Goal: Task Accomplishment & Management: Use online tool/utility

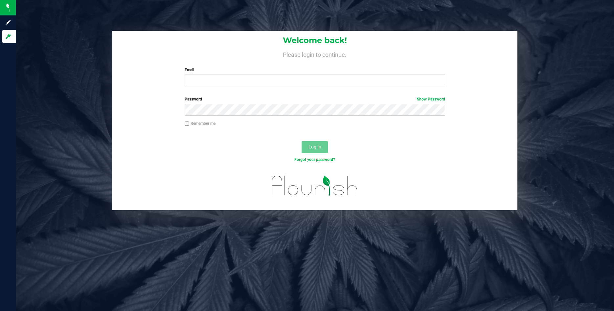
click at [194, 79] on input "Email" at bounding box center [315, 81] width 261 height 12
type input "[EMAIL_ADDRESS][DOMAIN_NAME]"
click at [365, 147] on div "Log In" at bounding box center [315, 149] width 406 height 22
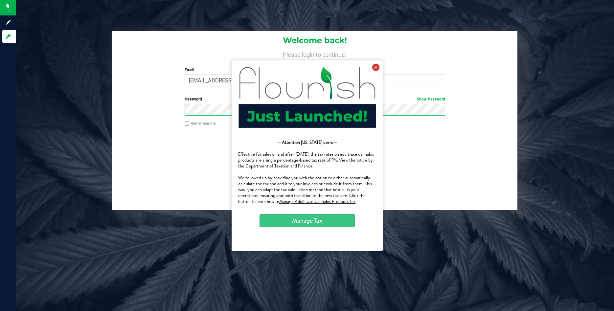
click at [375, 66] on icon at bounding box center [375, 66] width 7 height 7
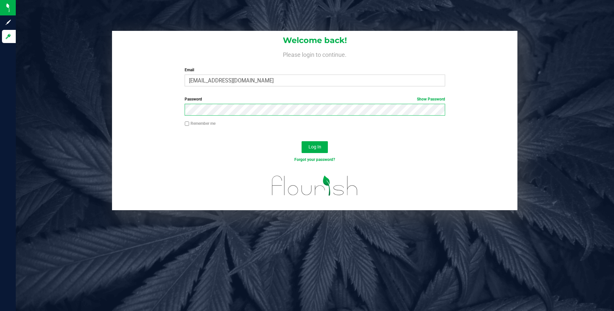
click at [302, 141] on button "Log In" at bounding box center [315, 147] width 26 height 12
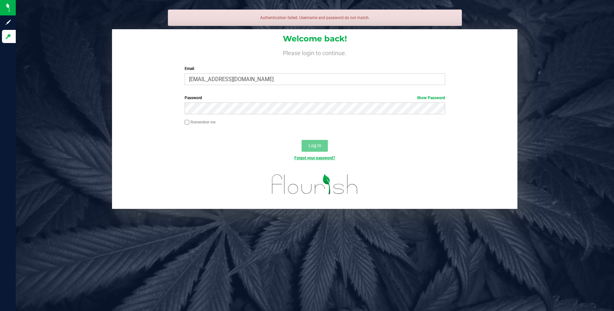
click at [300, 160] on link "Forgot your password?" at bounding box center [315, 158] width 41 height 5
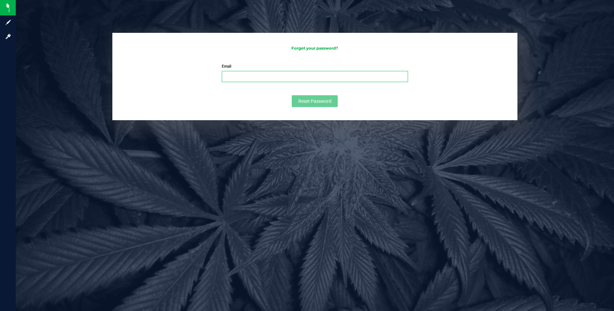
click at [259, 78] on input "Email" at bounding box center [315, 76] width 186 height 11
type input "[EMAIL_ADDRESS][DOMAIN_NAME]"
click at [308, 96] on form "Email [EMAIL_ADDRESS][DOMAIN_NAME] Please enter your email Please format your e…" at bounding box center [315, 85] width 393 height 44
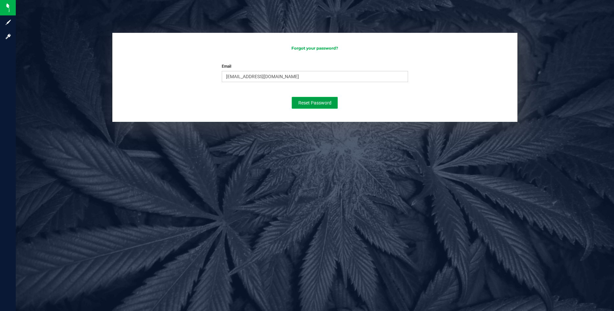
click at [304, 104] on span "Reset Password" at bounding box center [315, 102] width 33 height 5
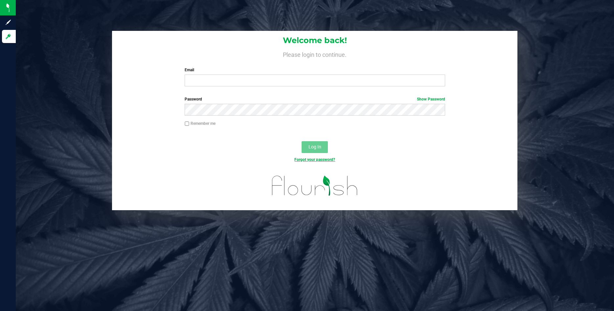
click at [312, 160] on link "Forgot your password?" at bounding box center [315, 159] width 41 height 5
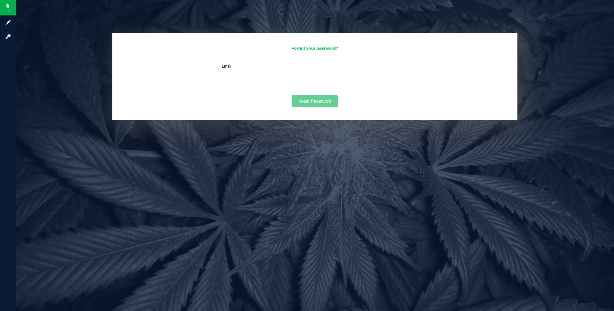
click at [275, 79] on input "Email" at bounding box center [315, 76] width 186 height 11
type input "[EMAIL_ADDRESS][DOMAIN_NAME]"
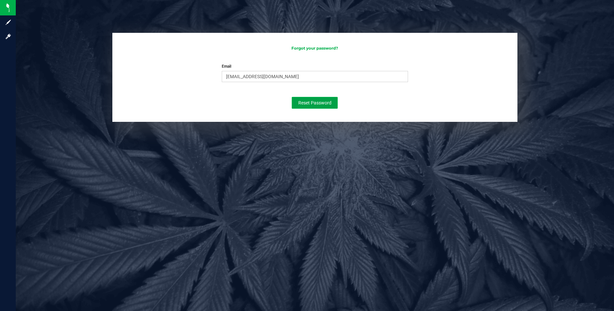
click at [306, 103] on span "Reset Password" at bounding box center [315, 102] width 33 height 5
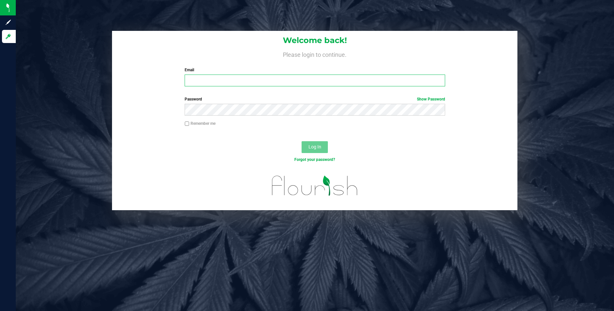
click at [232, 77] on input "Email" at bounding box center [315, 81] width 261 height 12
type input "[EMAIL_ADDRESS][DOMAIN_NAME]"
click at [327, 159] on link "Forgot your password?" at bounding box center [315, 159] width 41 height 5
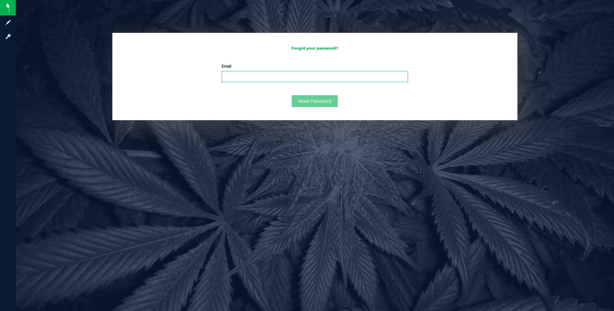
click at [263, 76] on input "Email" at bounding box center [315, 76] width 186 height 11
type input "[EMAIL_ADDRESS][DOMAIN_NAME]"
click at [309, 97] on button "Reset Password" at bounding box center [315, 101] width 46 height 12
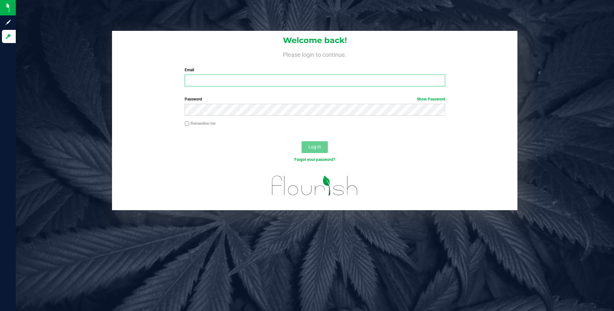
click at [213, 82] on input "Email" at bounding box center [315, 81] width 261 height 12
type input "[EMAIL_ADDRESS][DOMAIN_NAME]"
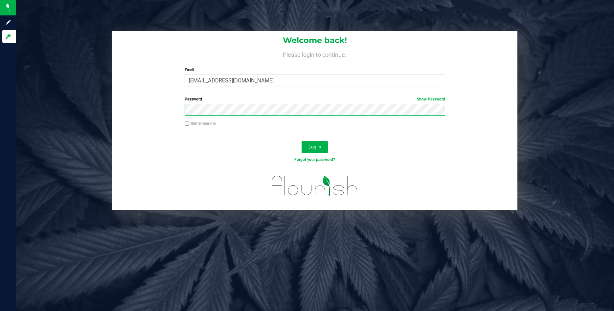
click at [302, 141] on button "Log In" at bounding box center [315, 147] width 26 height 12
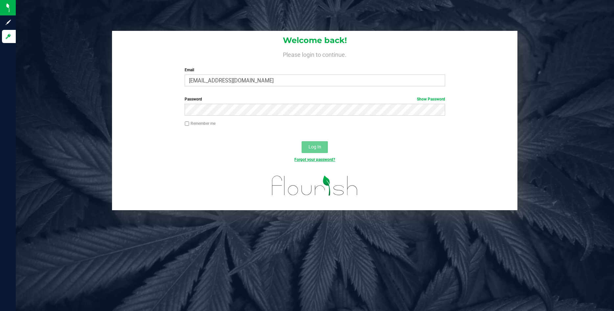
click at [311, 161] on link "Forgot your password?" at bounding box center [315, 159] width 41 height 5
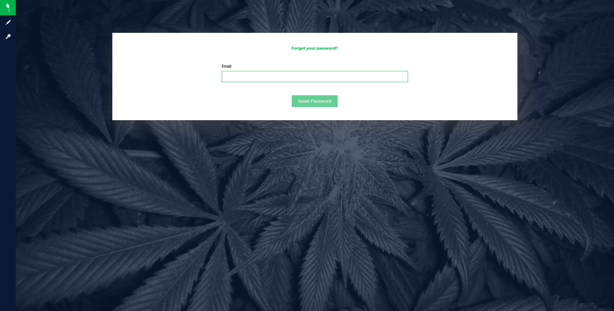
click at [240, 74] on input "Email" at bounding box center [315, 76] width 186 height 11
type input "[EMAIL_ADDRESS][DOMAIN_NAME]"
click at [304, 103] on span "Reset Password" at bounding box center [315, 101] width 33 height 5
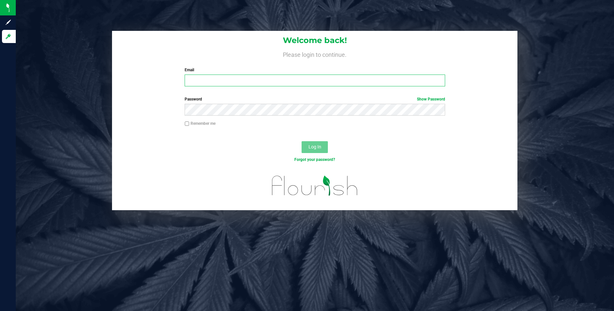
click at [211, 80] on input "Email" at bounding box center [315, 81] width 261 height 12
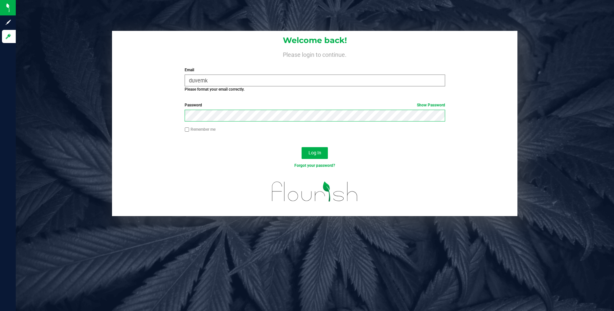
click at [302, 147] on button "Log In" at bounding box center [315, 153] width 26 height 12
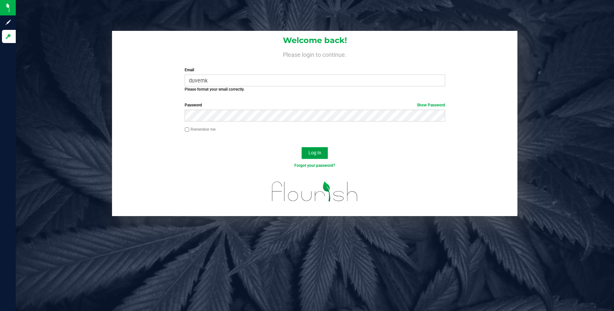
click at [312, 151] on span "Log In" at bounding box center [315, 152] width 13 height 5
click at [314, 152] on span "Log In" at bounding box center [315, 152] width 13 height 5
click at [312, 151] on span "Log In" at bounding box center [315, 152] width 13 height 5
click at [316, 153] on span "Log In" at bounding box center [315, 152] width 13 height 5
click at [434, 104] on link "Show Password" at bounding box center [431, 105] width 28 height 5
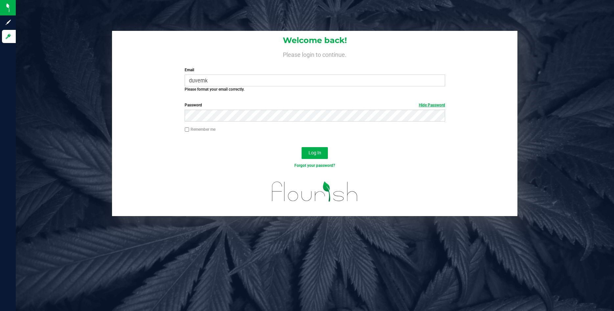
click at [434, 104] on link "Hide Password" at bounding box center [432, 105] width 26 height 5
click at [222, 78] on input "duvernk" at bounding box center [315, 81] width 261 height 12
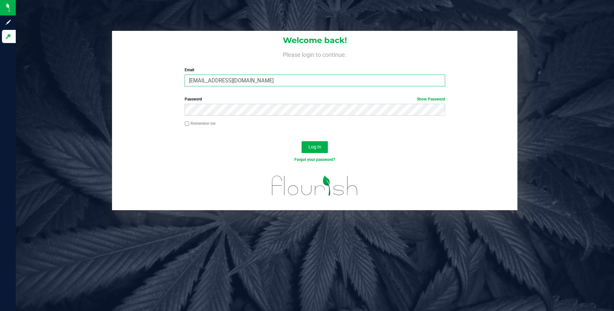
type input "duvernk@yahoo.com"
click at [302, 141] on button "Log In" at bounding box center [315, 147] width 26 height 12
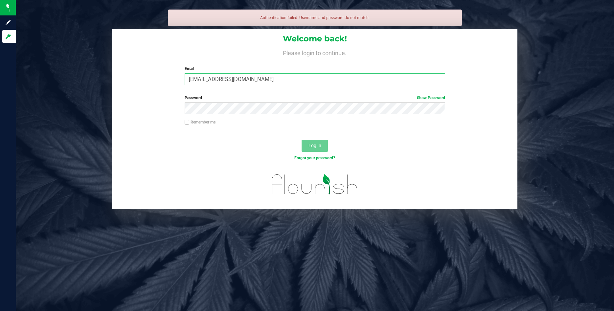
click at [248, 78] on input "duvernk@yahoo.com" at bounding box center [315, 79] width 261 height 12
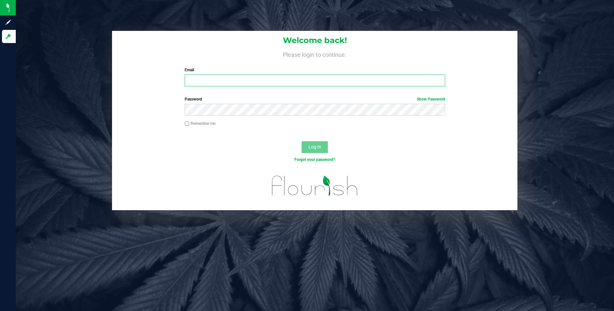
click at [208, 81] on input "Email" at bounding box center [315, 81] width 261 height 12
type input "operations@smokingpanda.farm"
click at [437, 101] on link "Show Password" at bounding box center [431, 99] width 28 height 5
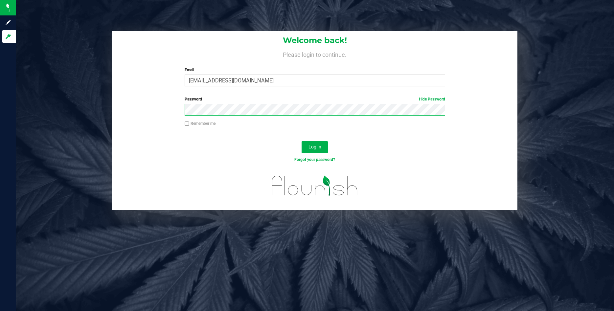
click at [302, 141] on button "Log In" at bounding box center [315, 147] width 26 height 12
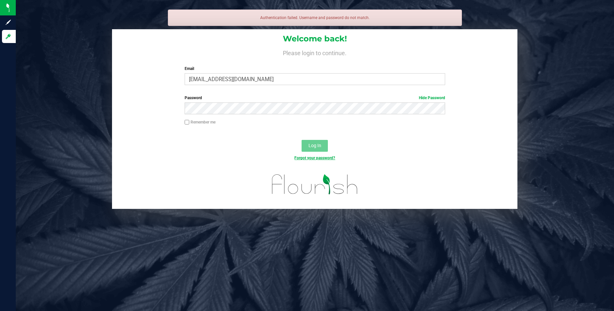
click at [328, 159] on link "Forgot your password?" at bounding box center [315, 158] width 41 height 5
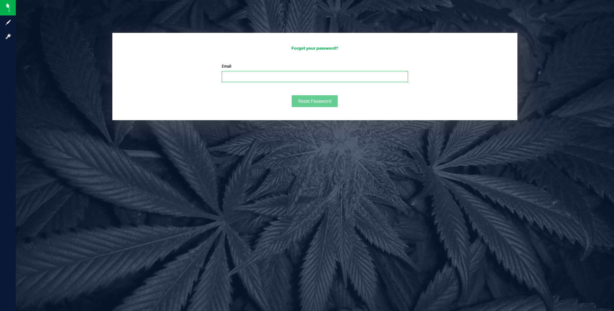
click at [282, 78] on input "Email" at bounding box center [315, 76] width 186 height 11
type input "[EMAIL_ADDRESS][DOMAIN_NAME]"
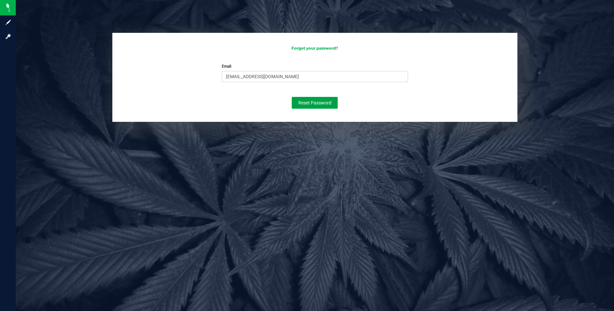
click at [300, 96] on form "Email operations@smokingpanda.farm Please enter your email Please format your e…" at bounding box center [315, 85] width 393 height 45
click at [301, 100] on button "Reset Password" at bounding box center [315, 103] width 46 height 12
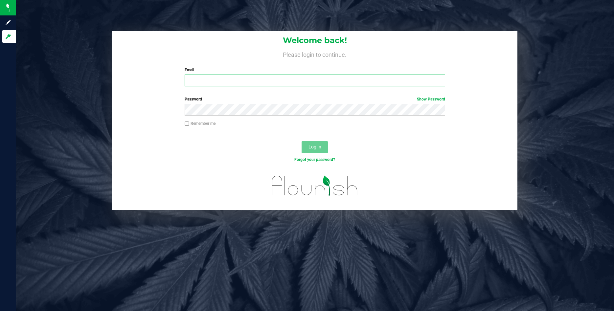
click at [243, 80] on input "Email" at bounding box center [315, 81] width 261 height 12
type input "[EMAIL_ADDRESS][DOMAIN_NAME]"
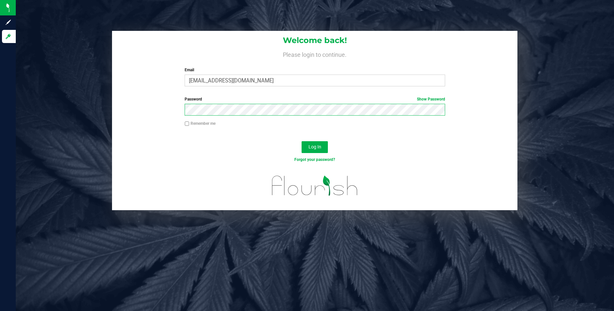
click at [302, 141] on button "Log In" at bounding box center [315, 147] width 26 height 12
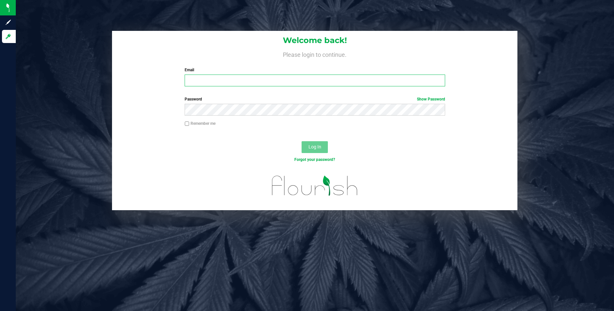
click at [216, 80] on input "Email" at bounding box center [315, 81] width 261 height 12
type input "[EMAIL_ADDRESS][DOMAIN_NAME]"
click at [208, 77] on input "Email" at bounding box center [315, 81] width 261 height 12
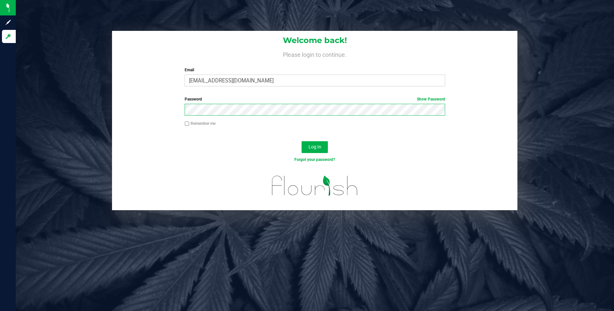
click at [302, 141] on button "Log In" at bounding box center [315, 147] width 26 height 12
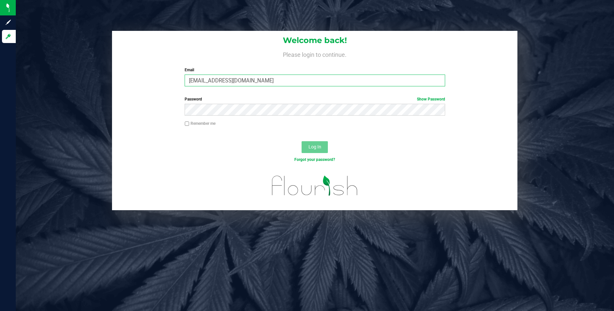
click at [276, 81] on input "[EMAIL_ADDRESS][DOMAIN_NAME]" at bounding box center [315, 81] width 261 height 12
type input "[EMAIL_ADDRESS][DOMAIN_NAME]"
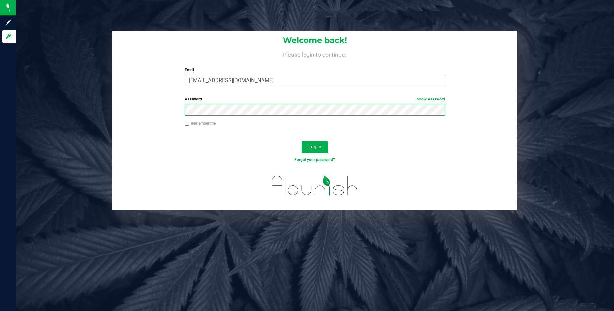
click at [302, 141] on button "Log In" at bounding box center [315, 147] width 26 height 12
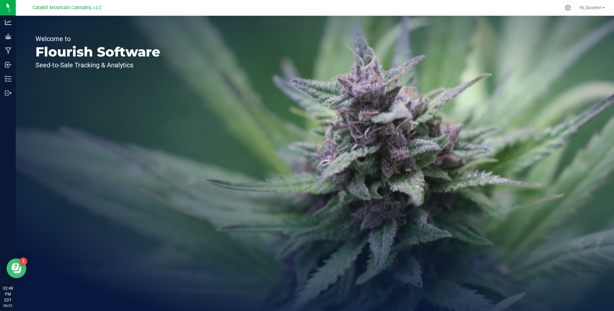
click at [16, 270] on icon "Open Resource Center" at bounding box center [16, 267] width 8 height 7
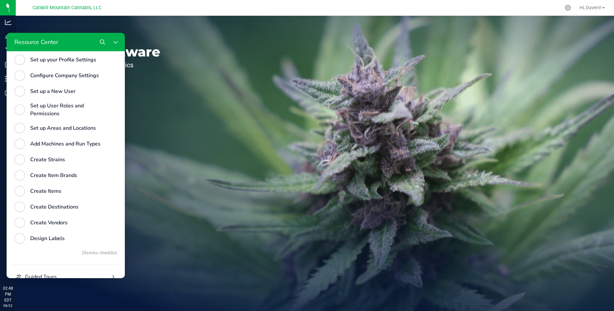
scroll to position [236, 0]
click at [152, 215] on div "Welcome to Flourish Software Seed-to-Sale Tracking & Analytics" at bounding box center [98, 164] width 164 height 296
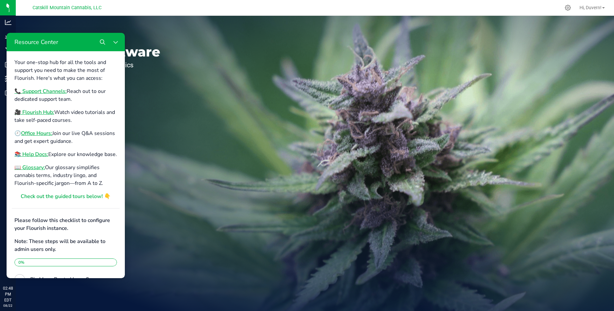
scroll to position [0, 0]
click at [180, 156] on div "Welcome to Flourish Software Seed-to-Sale Tracking & Analytics" at bounding box center [315, 164] width 599 height 296
click at [179, 94] on div "Welcome to Flourish Software Seed-to-Sale Tracking & Analytics" at bounding box center [315, 164] width 599 height 296
click at [116, 41] on icon "Close Resource Center" at bounding box center [115, 41] width 5 height 5
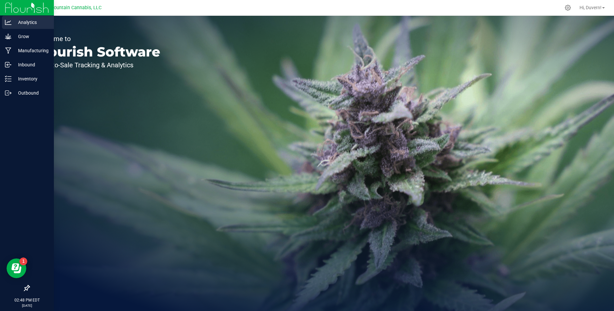
click at [24, 21] on p "Analytics" at bounding box center [31, 22] width 39 height 8
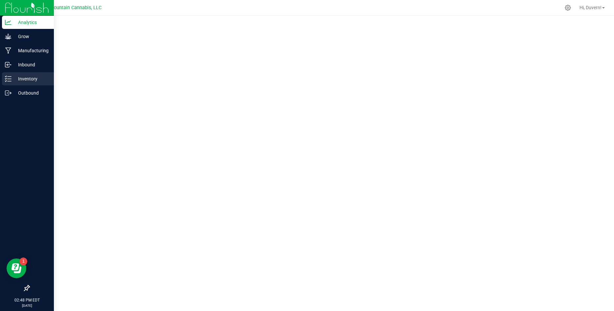
click at [33, 77] on p "Inventory" at bounding box center [31, 79] width 39 height 8
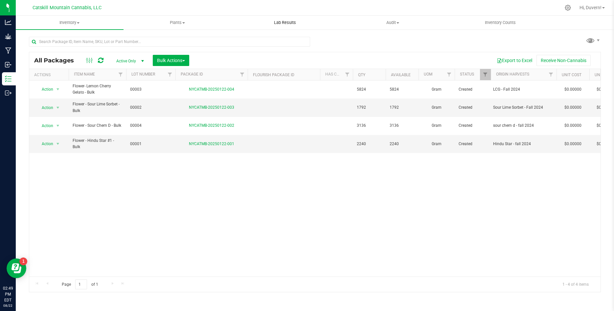
click at [283, 24] on span "Lab Results" at bounding box center [285, 23] width 40 height 6
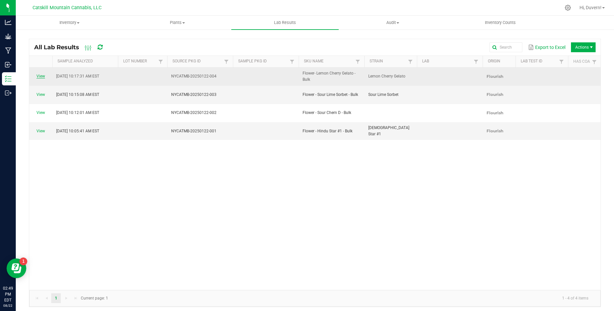
click at [42, 77] on link "View" at bounding box center [40, 76] width 9 height 5
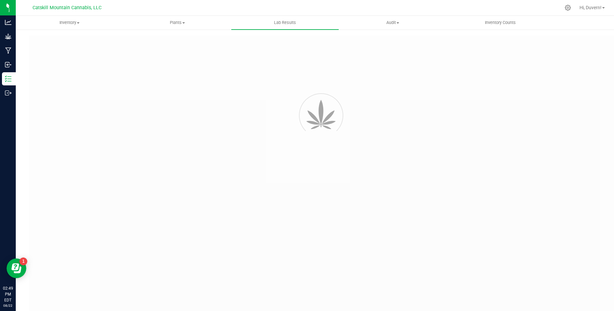
type input "NYCATMB-20250122-004"
type input "[DATE] 10:17 AM"
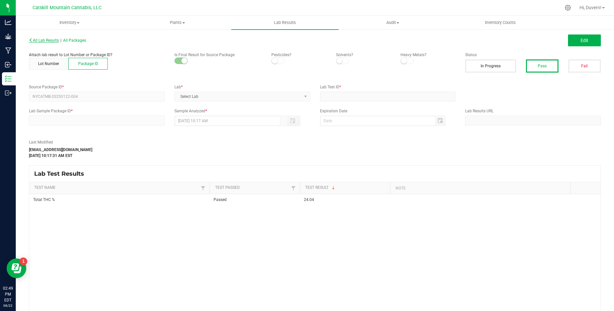
click at [57, 41] on span "All Lab Results" at bounding box center [44, 40] width 30 height 5
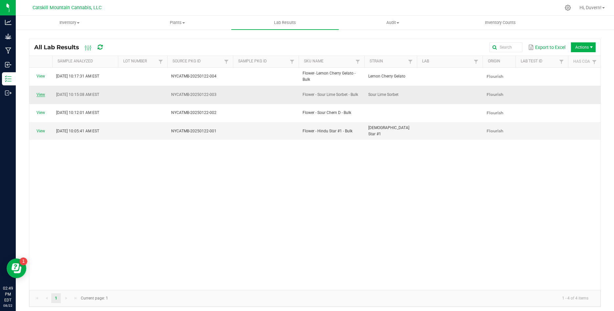
click at [45, 92] on link "View" at bounding box center [40, 94] width 9 height 5
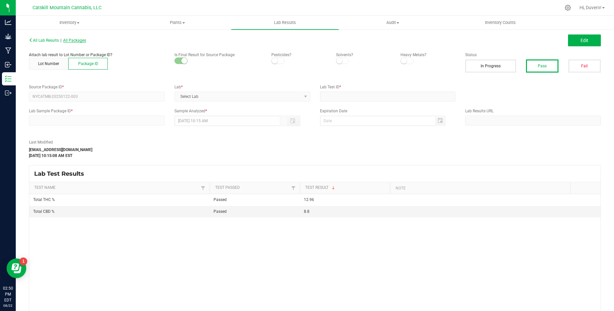
click at [73, 38] on span "All Packages" at bounding box center [74, 40] width 23 height 5
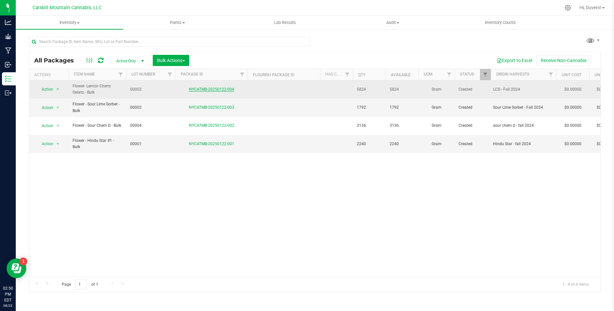
click at [207, 91] on link "NYCATMB-20250122-004" at bounding box center [211, 89] width 45 height 5
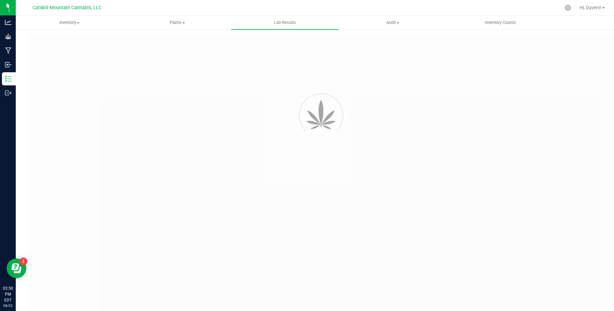
type input "NYCATMB-20250122-004"
type input "01/22/2025 10:17 AM"
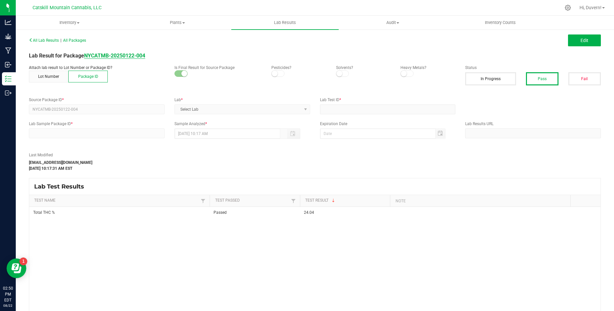
click at [121, 56] on strong "NYCATMB-20250122-004" at bounding box center [114, 56] width 61 height 6
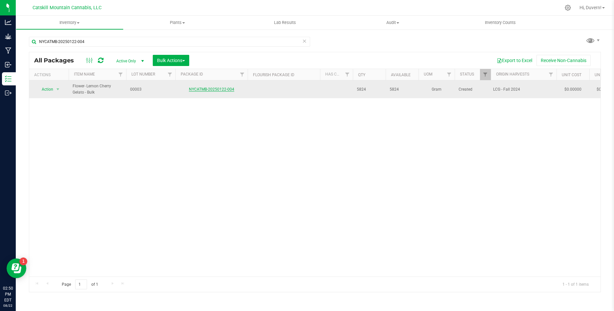
click at [202, 89] on link "NYCATMB-20250122-004" at bounding box center [211, 89] width 45 height 5
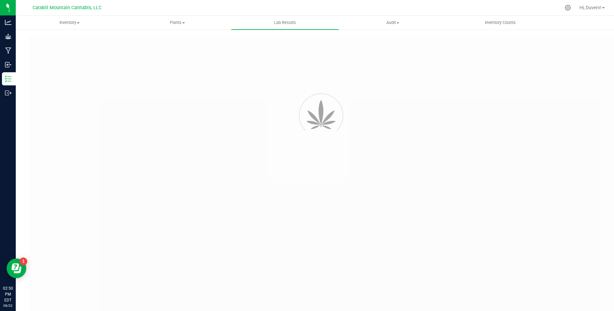
type input "NYCATMB-20250122-004"
type input "01/22/2025 10:17 AM"
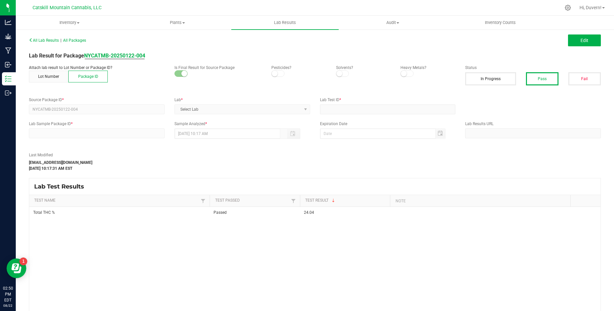
click at [107, 98] on label "Source Package ID *" at bounding box center [97, 100] width 136 height 6
click at [110, 58] on strong "NYCATMB-20250122-004" at bounding box center [114, 56] width 61 height 6
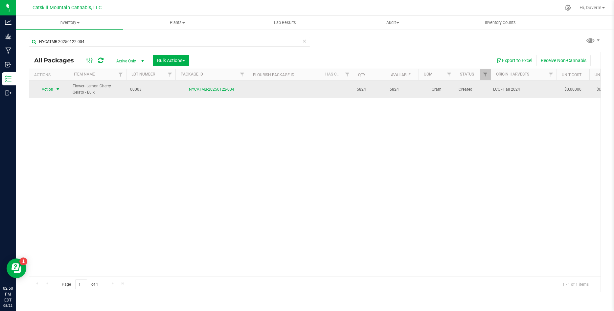
click at [51, 90] on span "Action" at bounding box center [45, 89] width 18 height 9
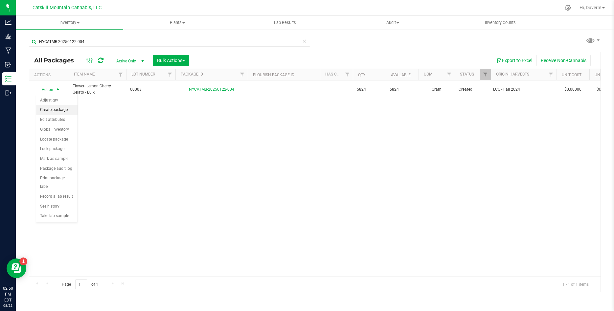
click at [56, 109] on li "Create package" at bounding box center [56, 110] width 41 height 10
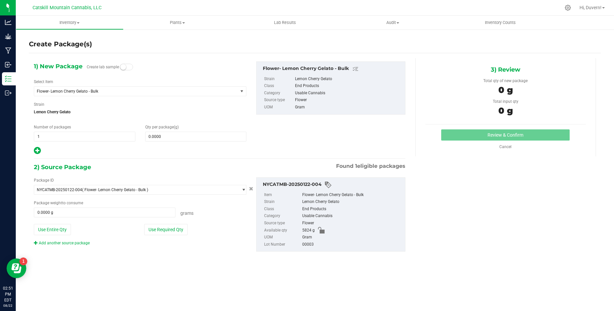
click at [326, 184] on span at bounding box center [328, 185] width 7 height 8
click at [294, 185] on div "NYCATMB-20250122-004" at bounding box center [332, 185] width 139 height 8
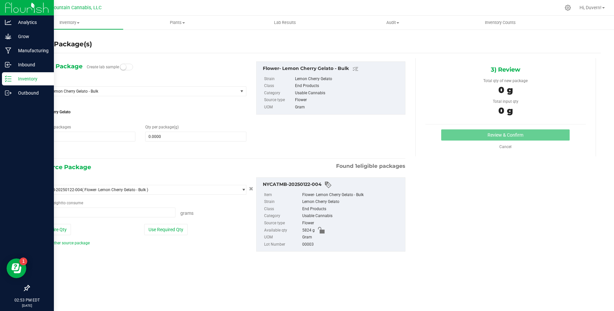
click at [29, 79] on p "Inventory" at bounding box center [31, 79] width 39 height 8
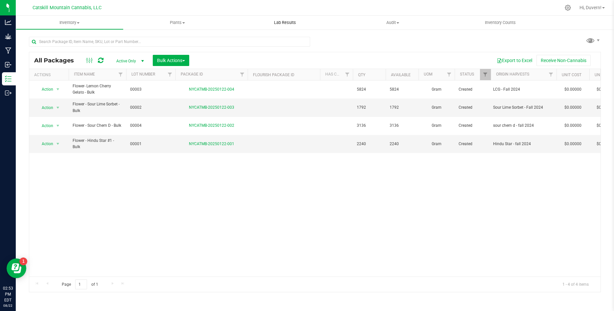
click at [288, 21] on span "Lab Results" at bounding box center [285, 23] width 40 height 6
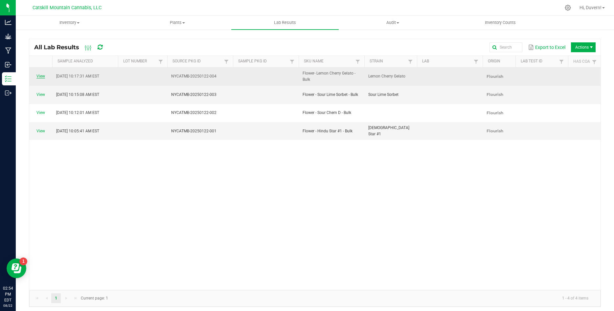
click at [45, 77] on link "View" at bounding box center [40, 76] width 9 height 5
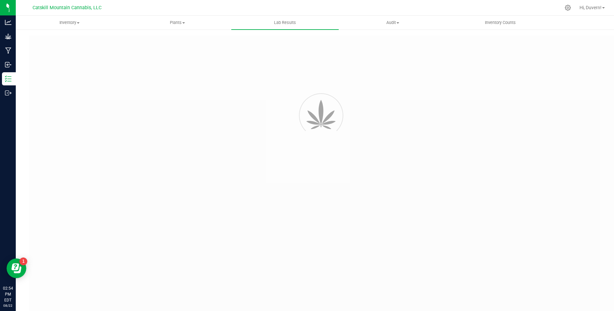
type input "NYCATMB-20250122-004"
type input "01/22/2025 10:17 AM"
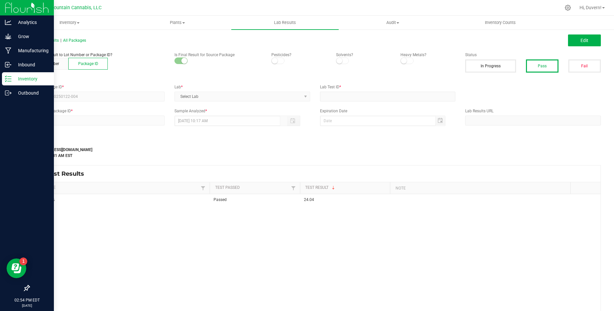
click at [23, 77] on p "Inventory" at bounding box center [31, 79] width 39 height 8
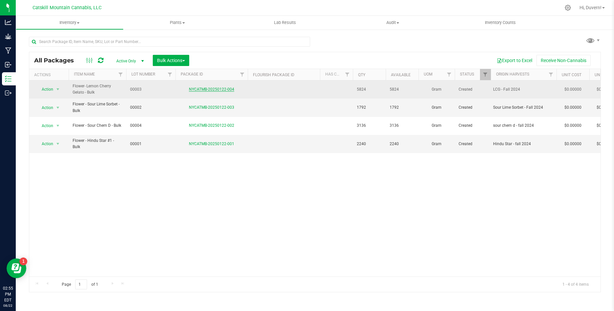
click at [225, 89] on link "NYCATMB-20250122-004" at bounding box center [211, 89] width 45 height 5
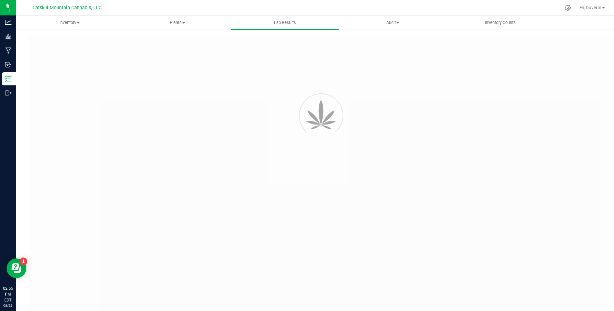
type input "NYCATMB-20250122-004"
type input "01/22/2025 10:17 AM"
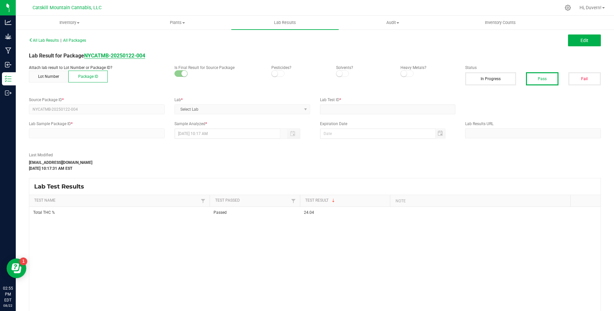
click at [127, 56] on strong "NYCATMB-20250122-004" at bounding box center [114, 56] width 61 height 6
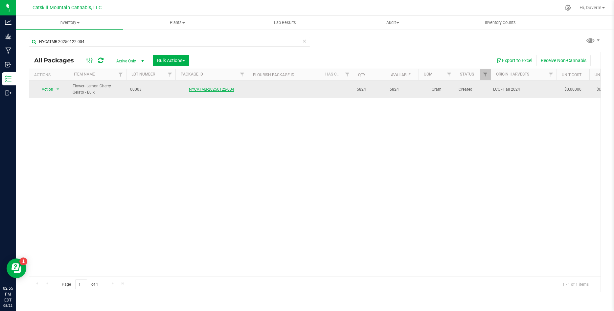
click at [192, 89] on link "NYCATMB-20250122-004" at bounding box center [211, 89] width 45 height 5
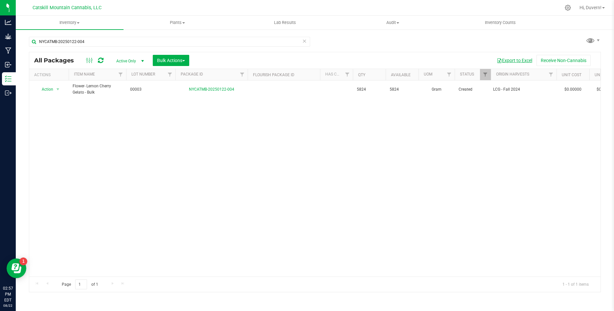
click at [517, 60] on button "Export to Excel" at bounding box center [515, 60] width 44 height 11
click at [440, 8] on div at bounding box center [339, 7] width 443 height 13
